Goal: Task Accomplishment & Management: Use online tool/utility

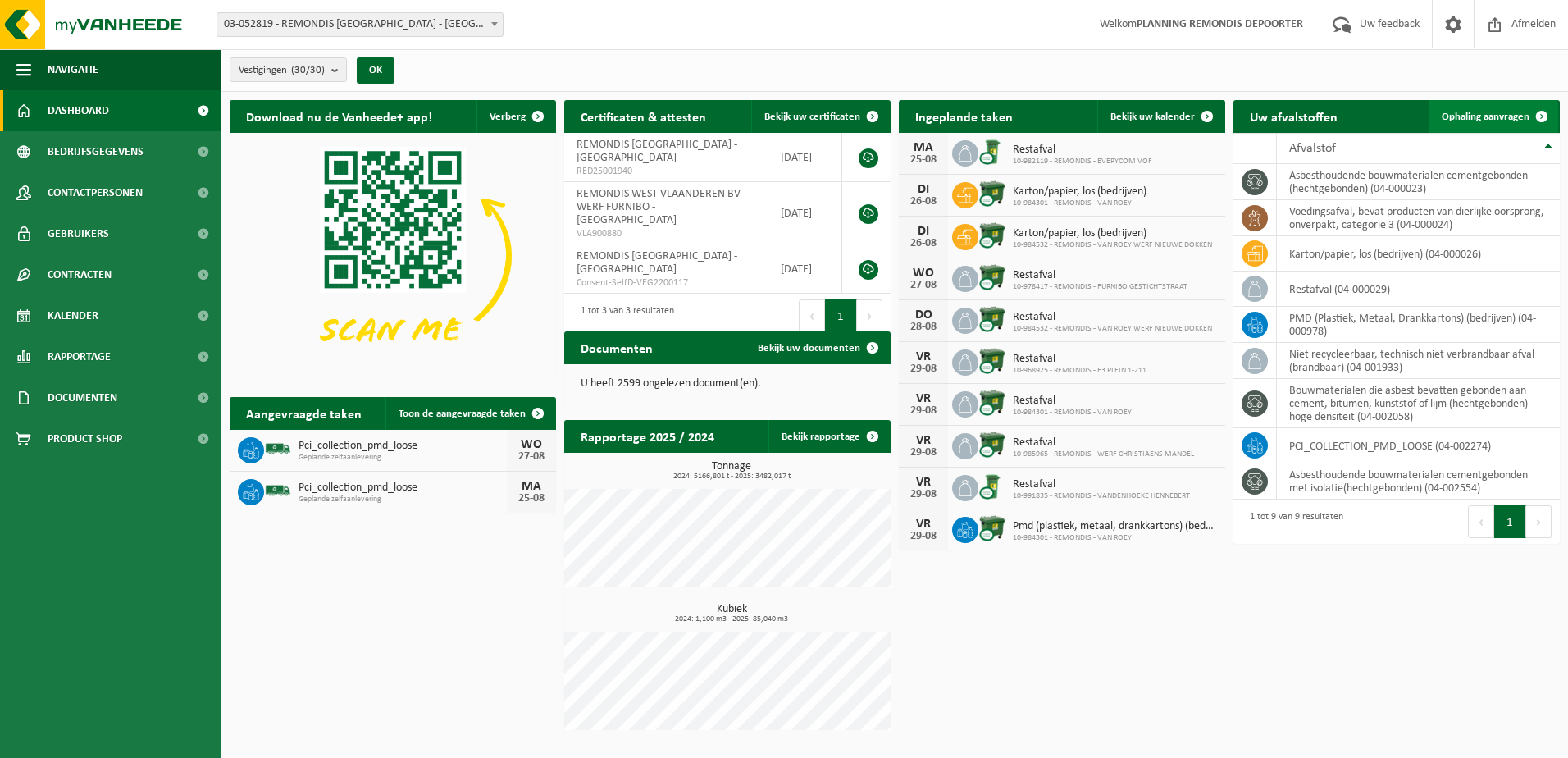
click at [1498, 116] on span "Ophaling aanvragen" at bounding box center [1485, 116] width 88 height 10
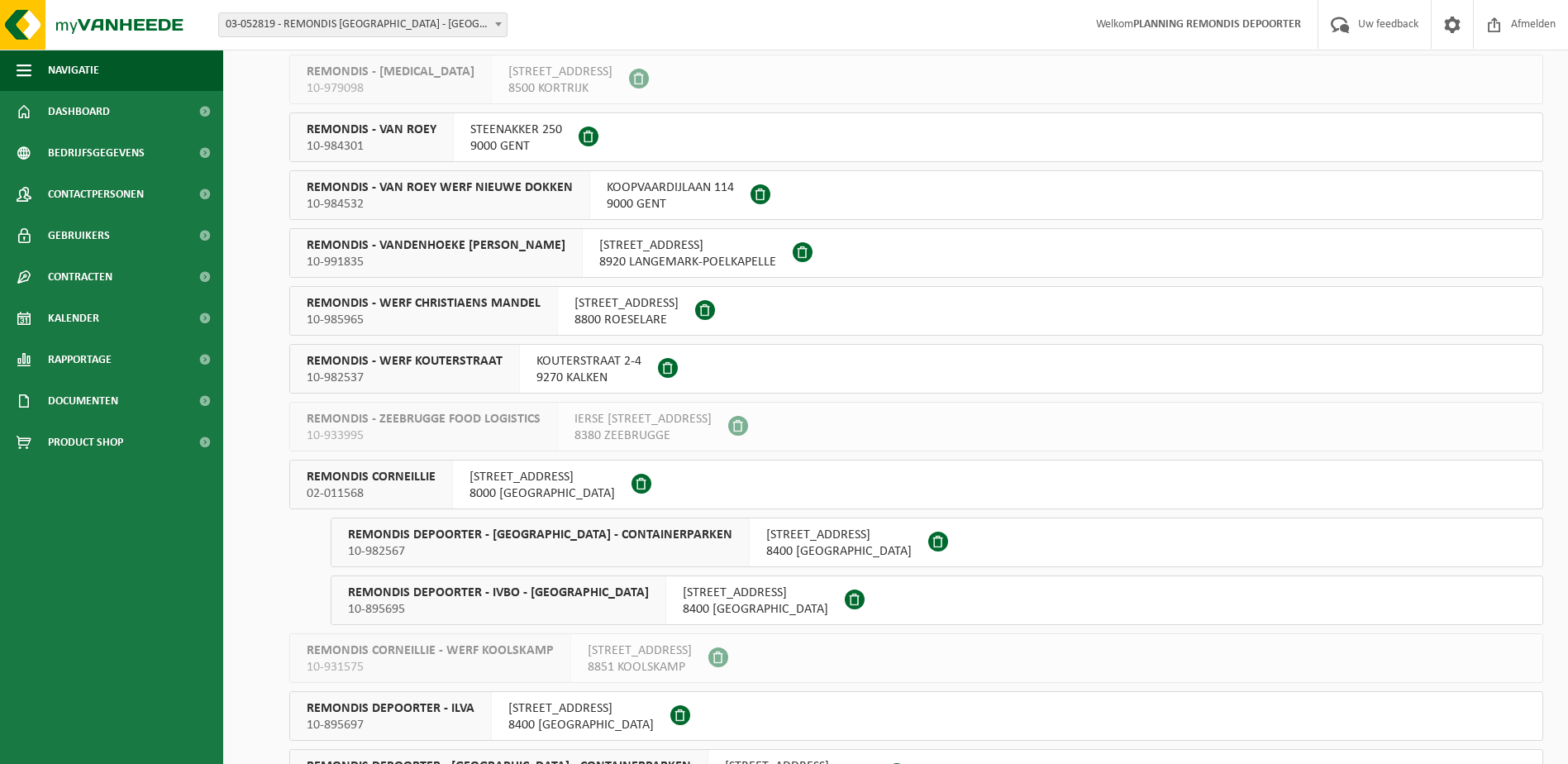
scroll to position [579, 0]
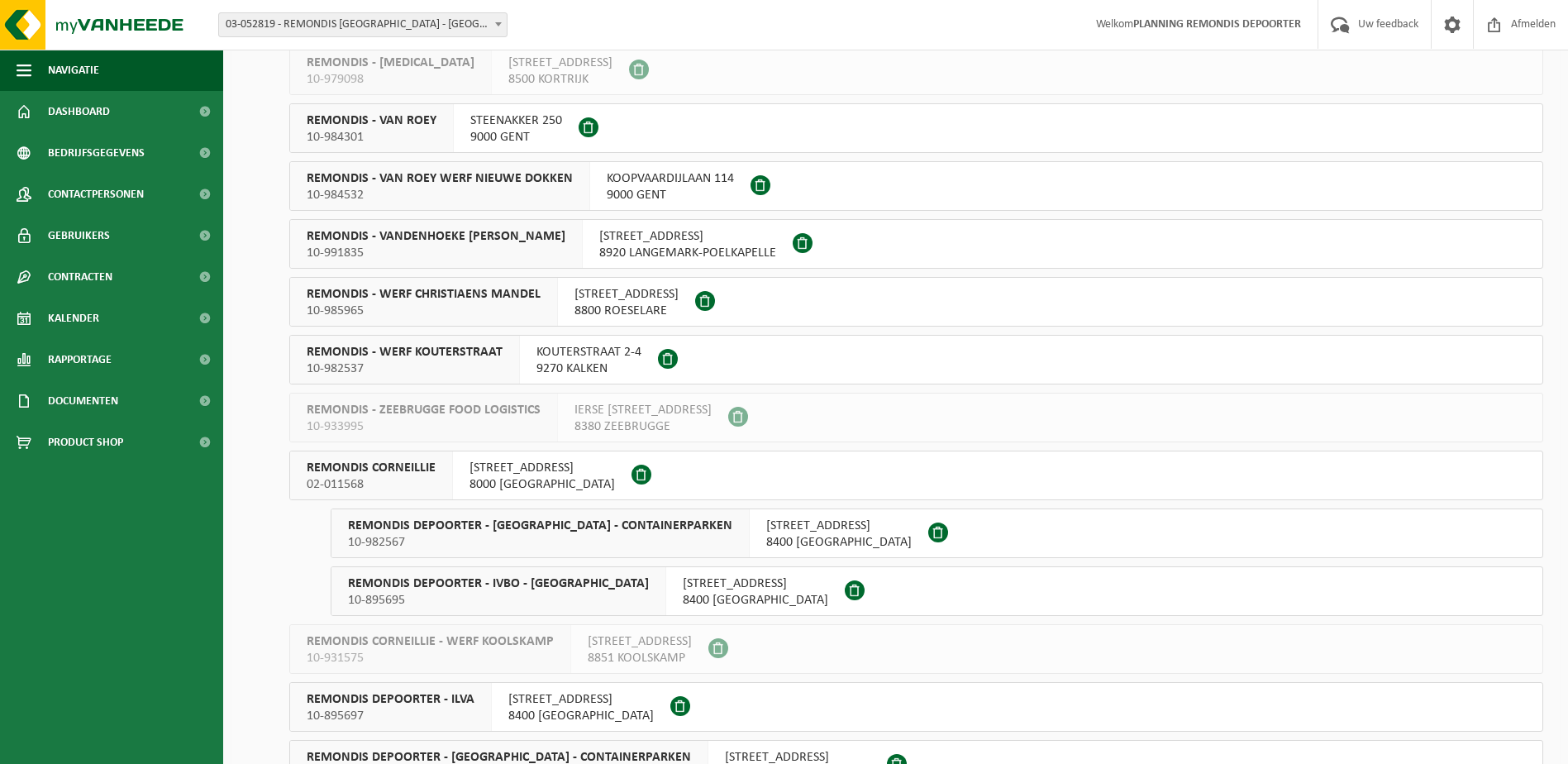
click at [513, 542] on span "10-982567" at bounding box center [540, 542] width 384 height 16
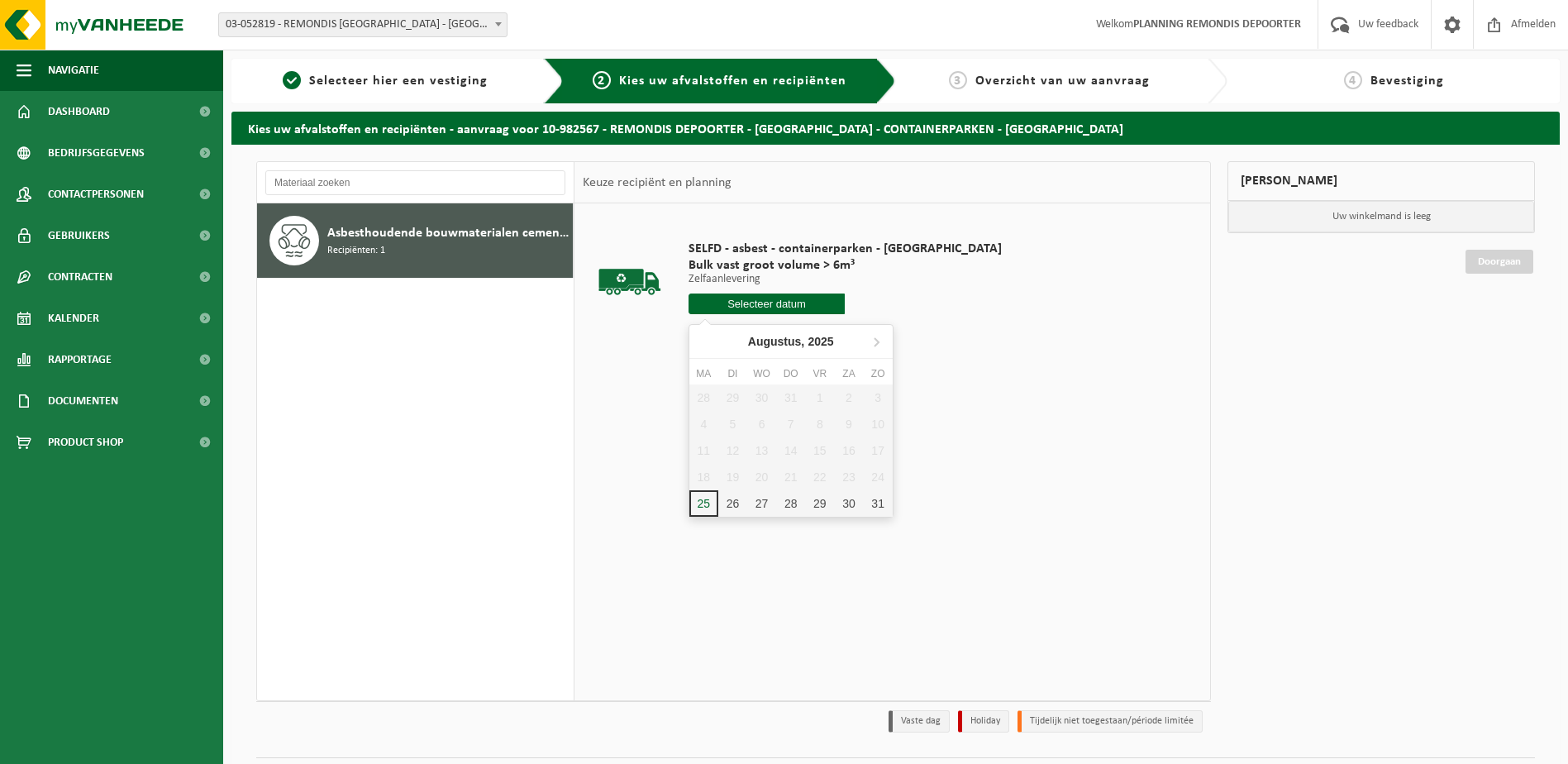
click at [775, 307] on input "text" at bounding box center [767, 304] width 157 height 21
click at [711, 501] on div "25" at bounding box center [703, 503] width 28 height 27
type input "Van 2025-08-25"
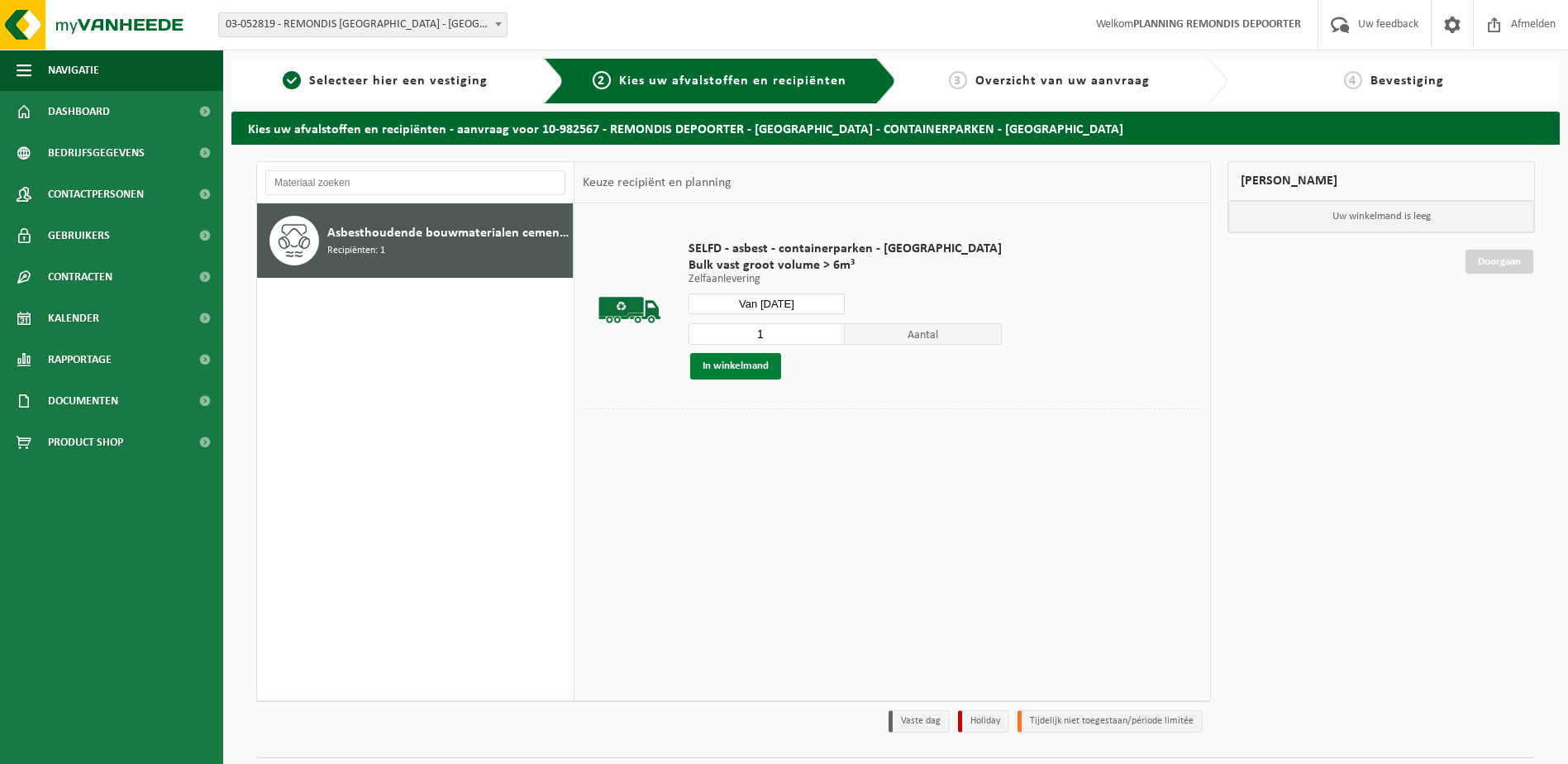
click at [730, 368] on button "In winkelmand" at bounding box center [736, 366] width 91 height 27
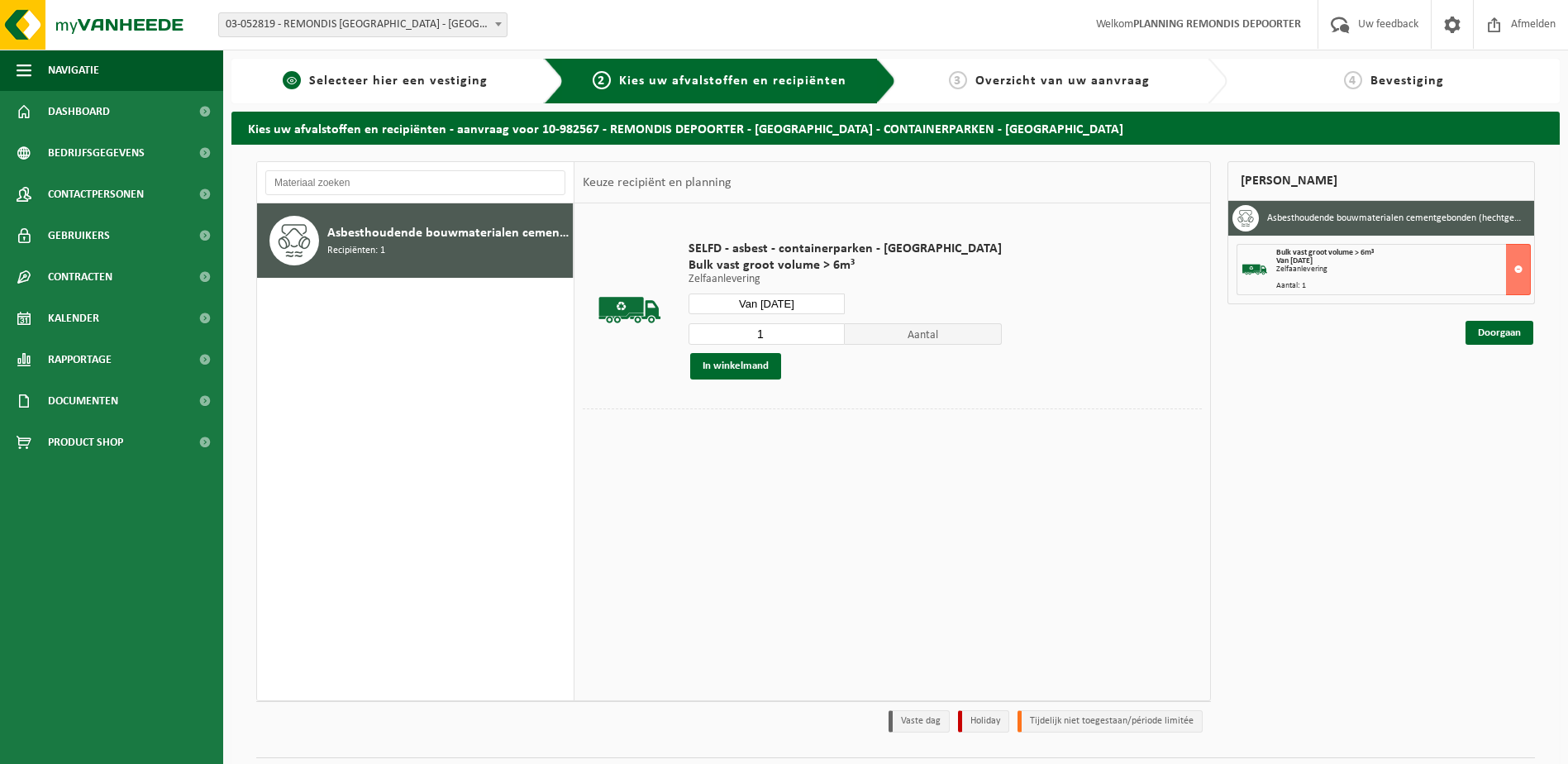
click at [403, 83] on span "Selecteer hier een vestiging" at bounding box center [399, 81] width 178 height 13
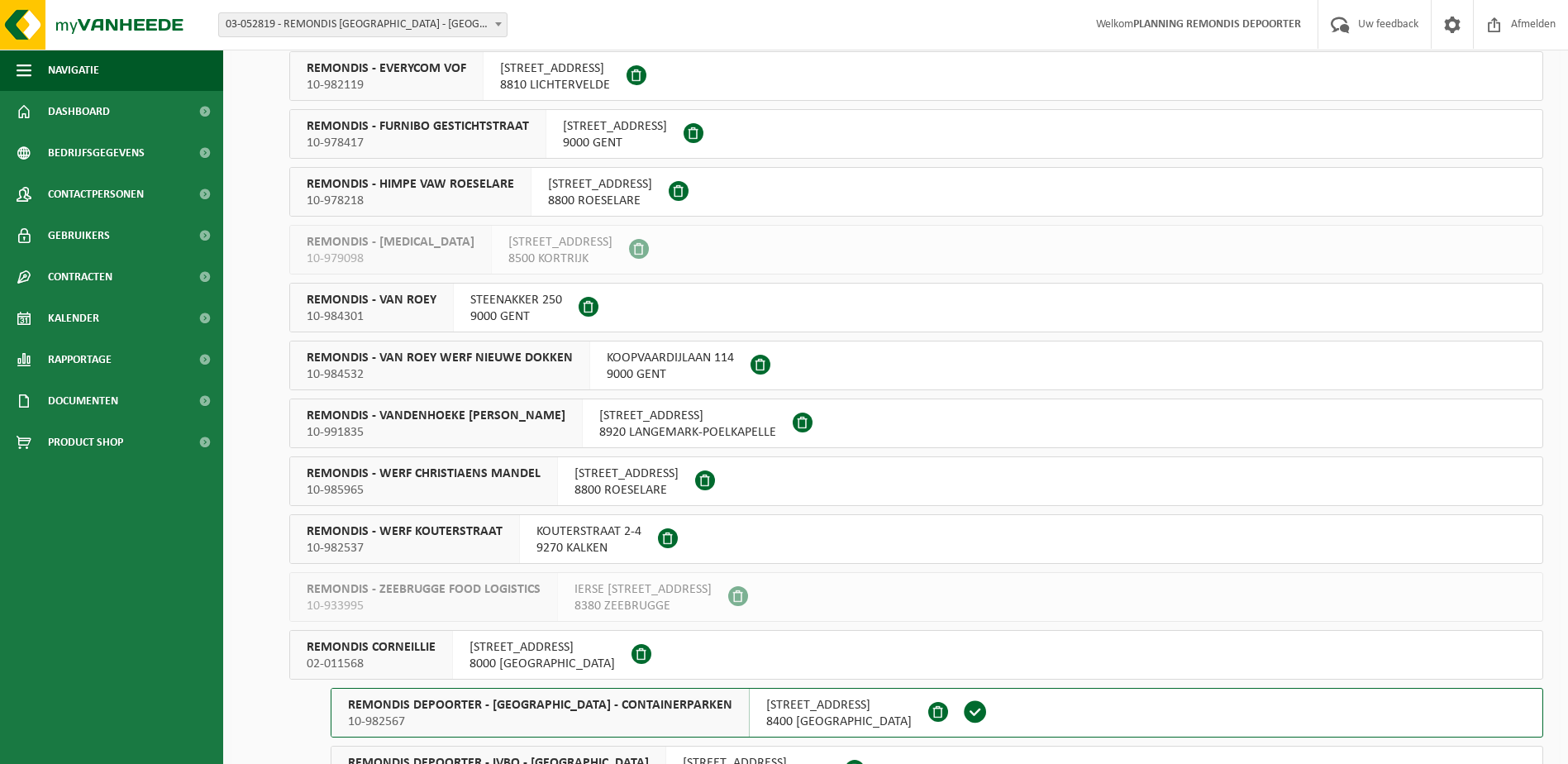
scroll to position [496, 0]
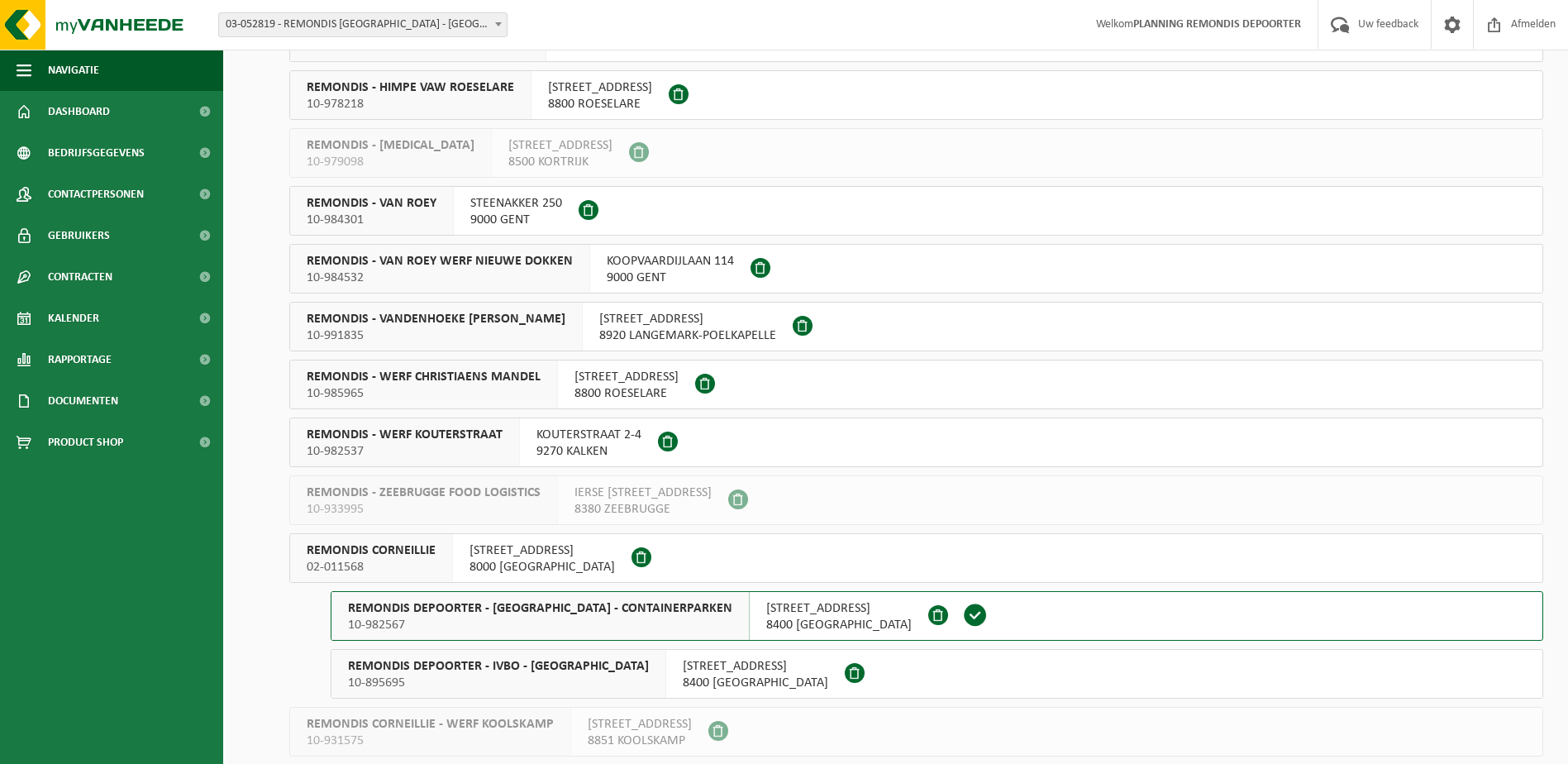
click at [691, 686] on span "8400 OOSTENDE" at bounding box center [755, 682] width 145 height 16
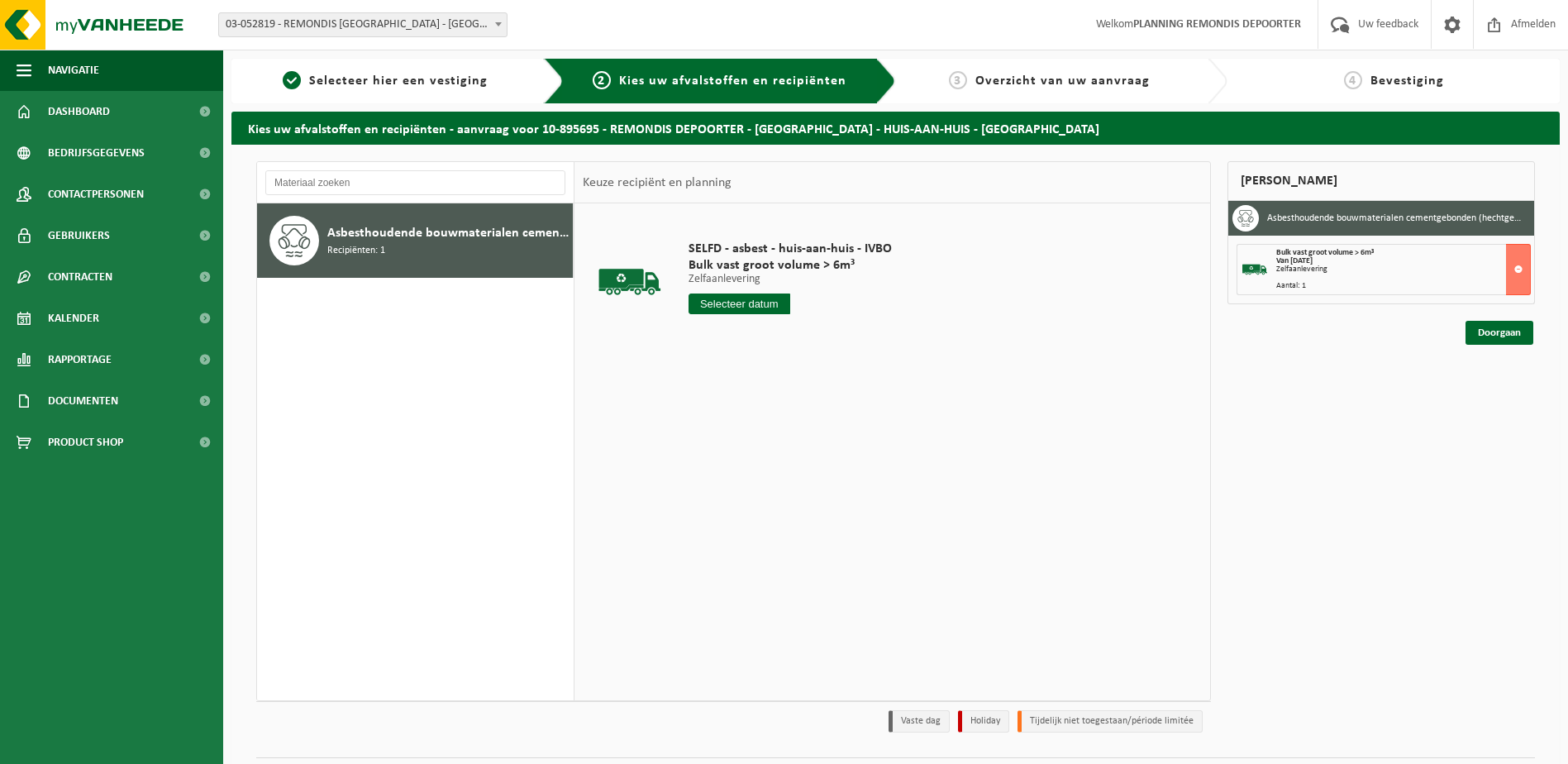
click at [708, 310] on input "text" at bounding box center [739, 304] width 102 height 21
click at [712, 504] on div "25" at bounding box center [703, 503] width 28 height 27
type input "Van 2025-08-25"
click at [720, 374] on button "In winkelmand" at bounding box center [736, 366] width 91 height 27
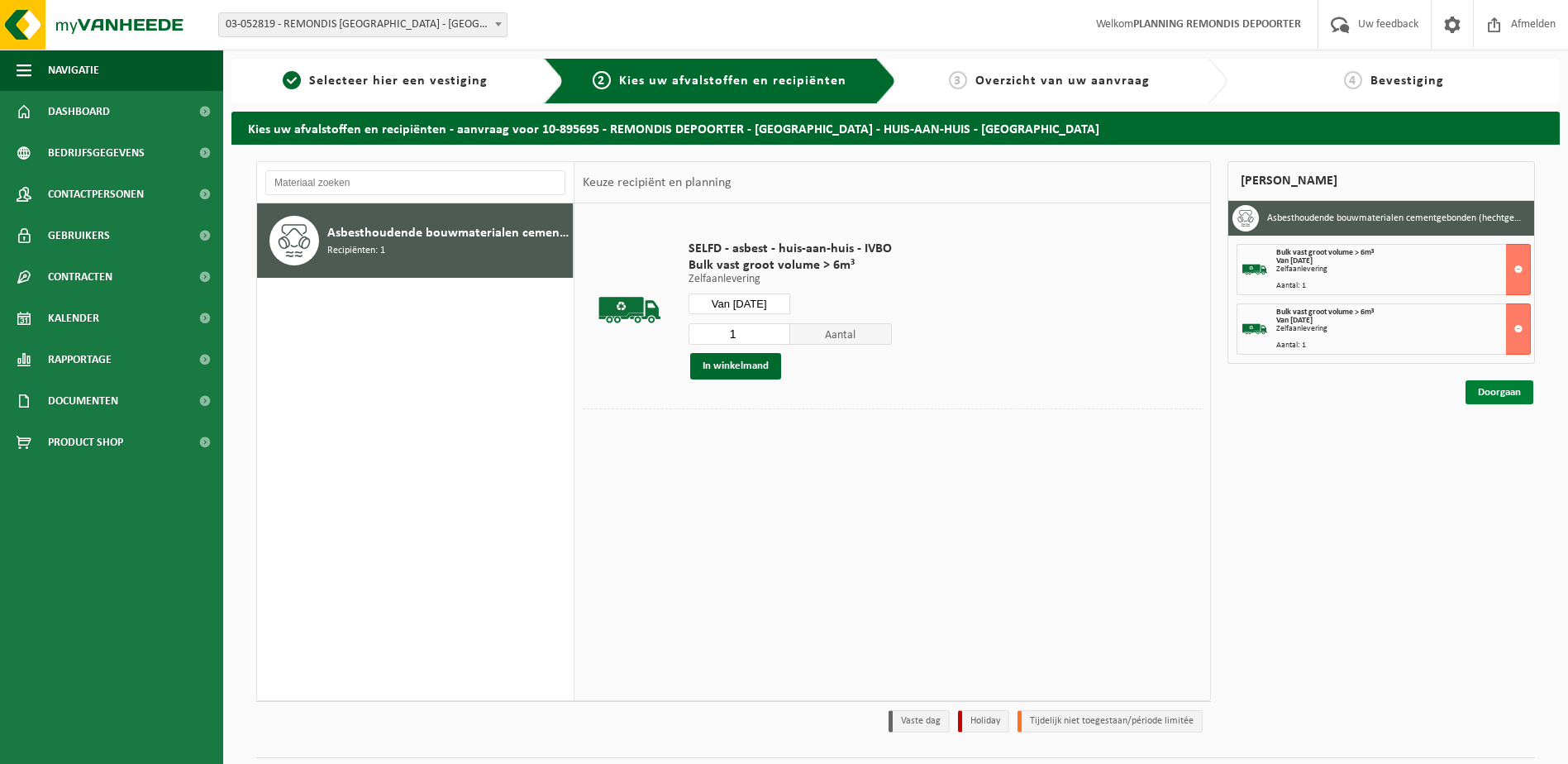
click at [1471, 390] on link "Doorgaan" at bounding box center [1499, 392] width 67 height 24
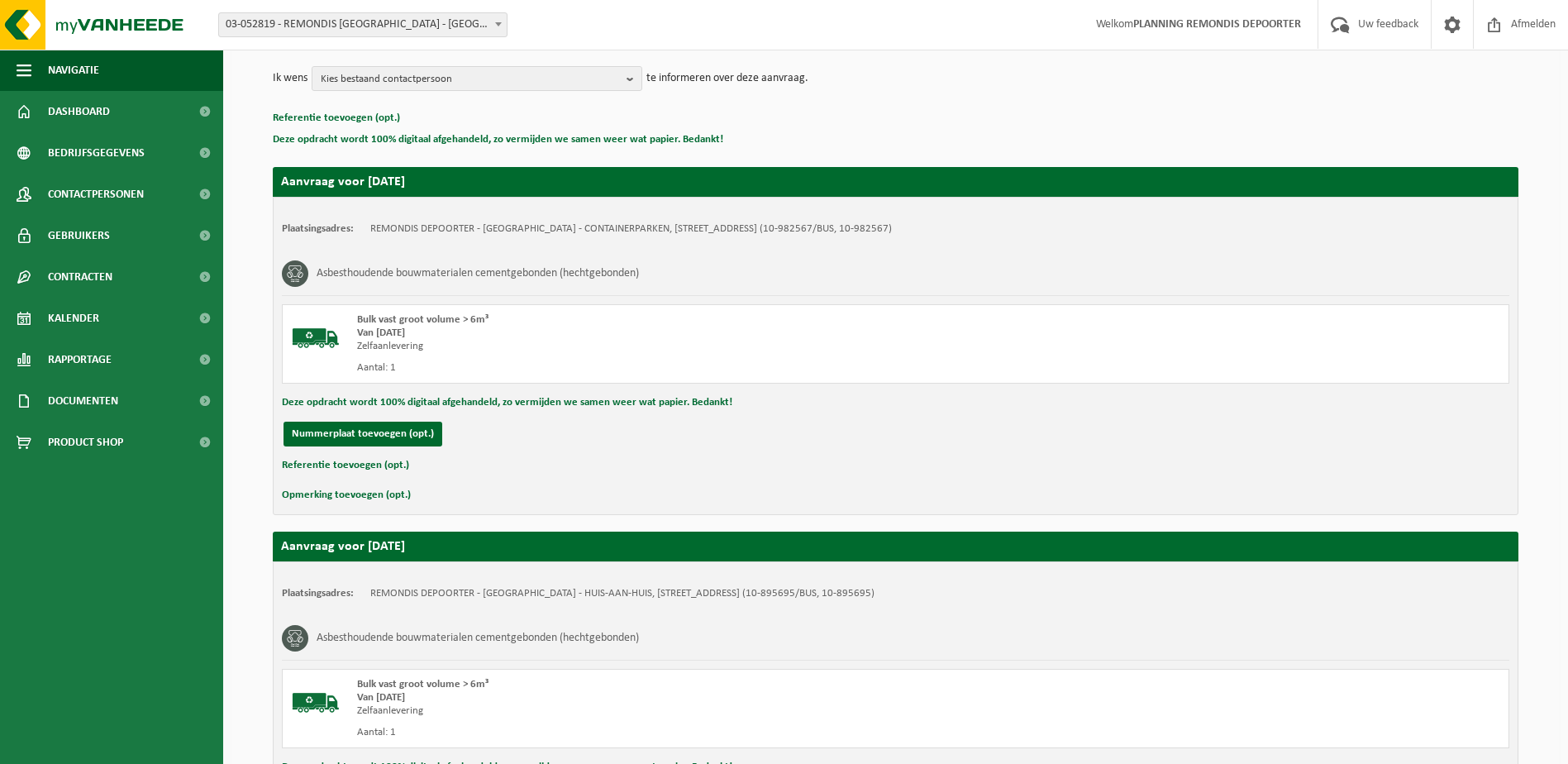
scroll to position [394, 0]
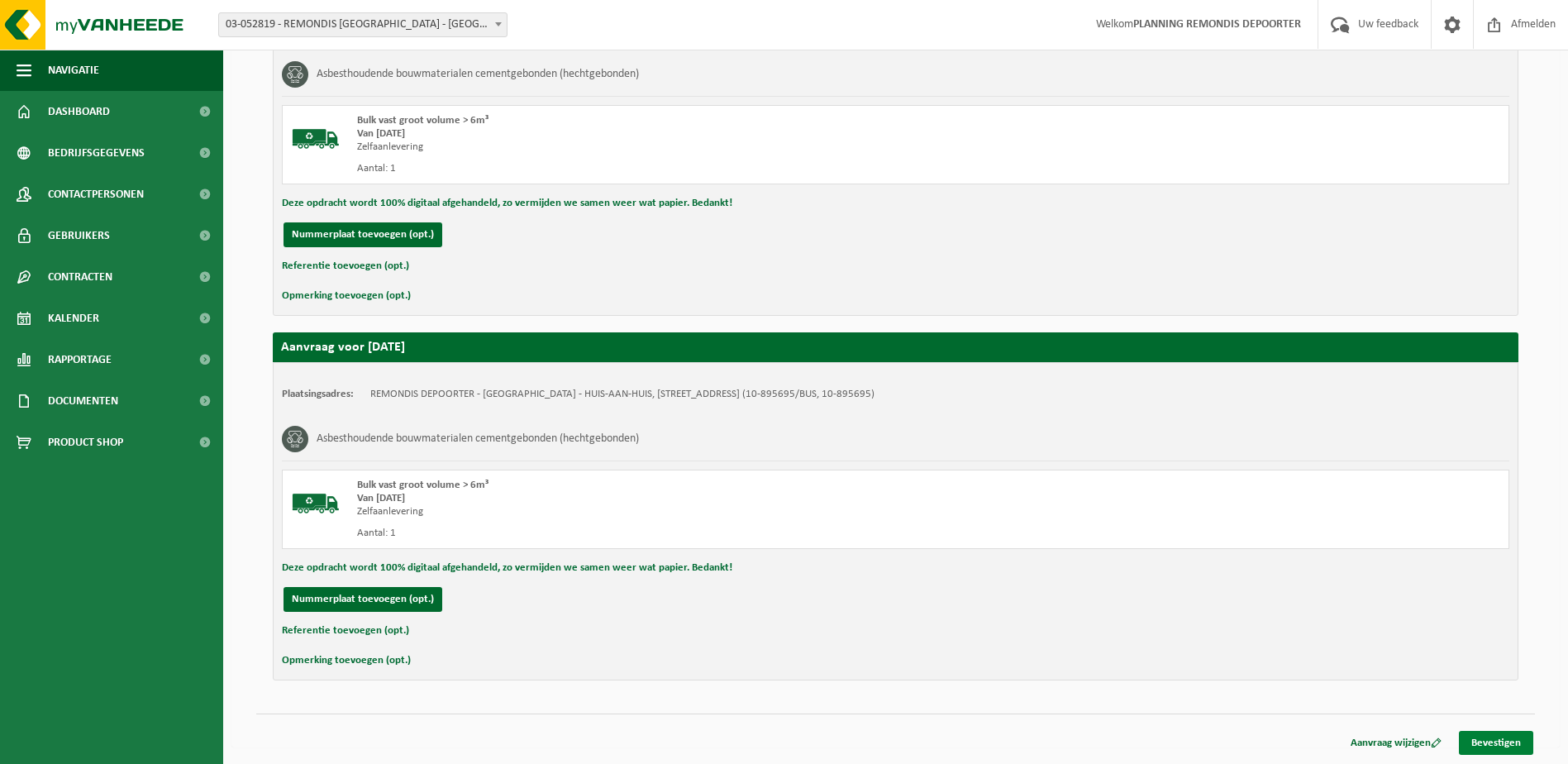
click at [1492, 747] on link "Bevestigen" at bounding box center [1496, 742] width 74 height 24
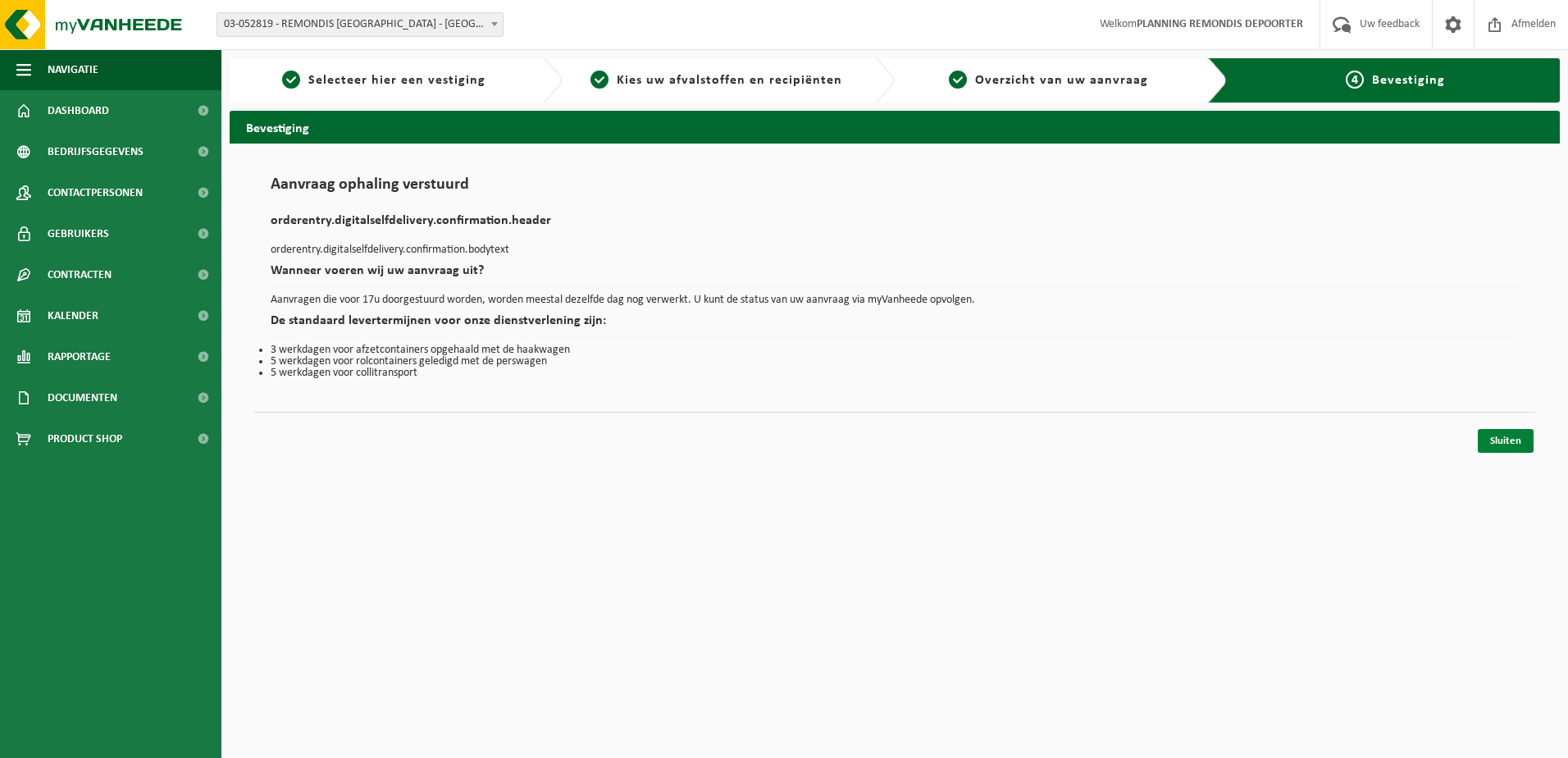
click at [1483, 444] on link "Sluiten" at bounding box center [1505, 441] width 56 height 24
